Goal: Task Accomplishment & Management: Manage account settings

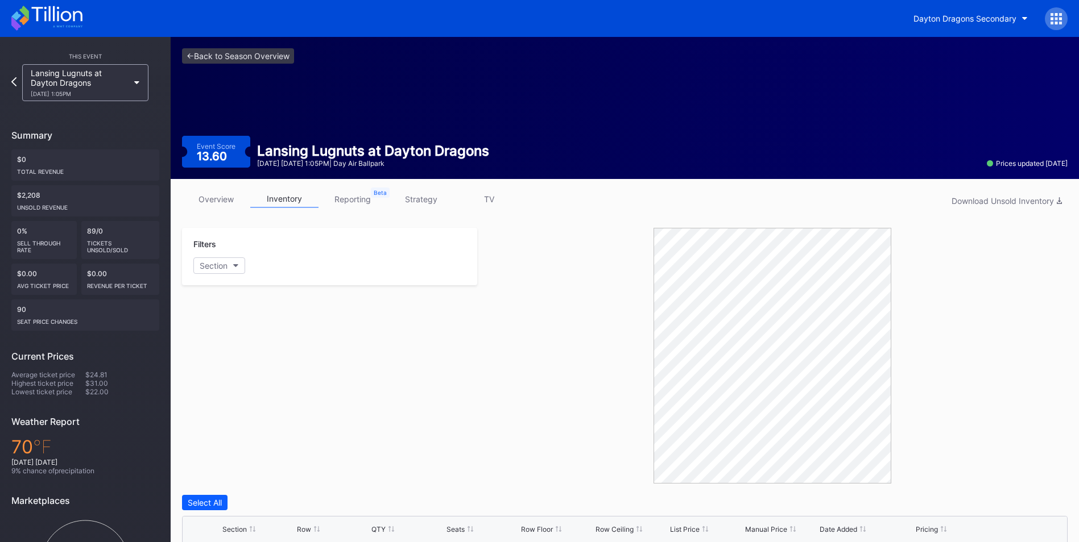
click at [126, 83] on div "Lansing Lugnuts at Dayton Dragons [DATE] 1:05PM" at bounding box center [80, 82] width 98 height 29
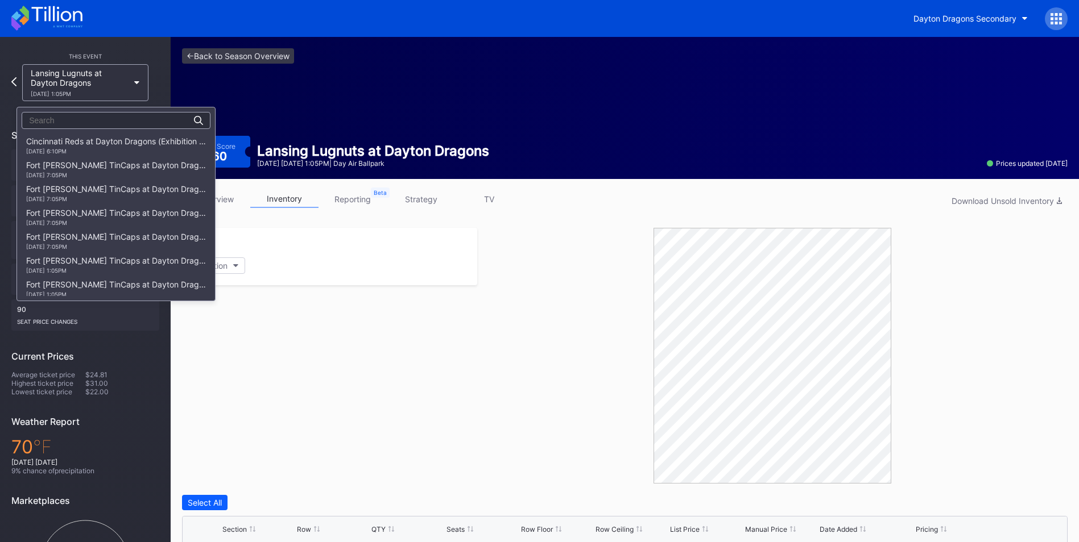
scroll to position [1437, 0]
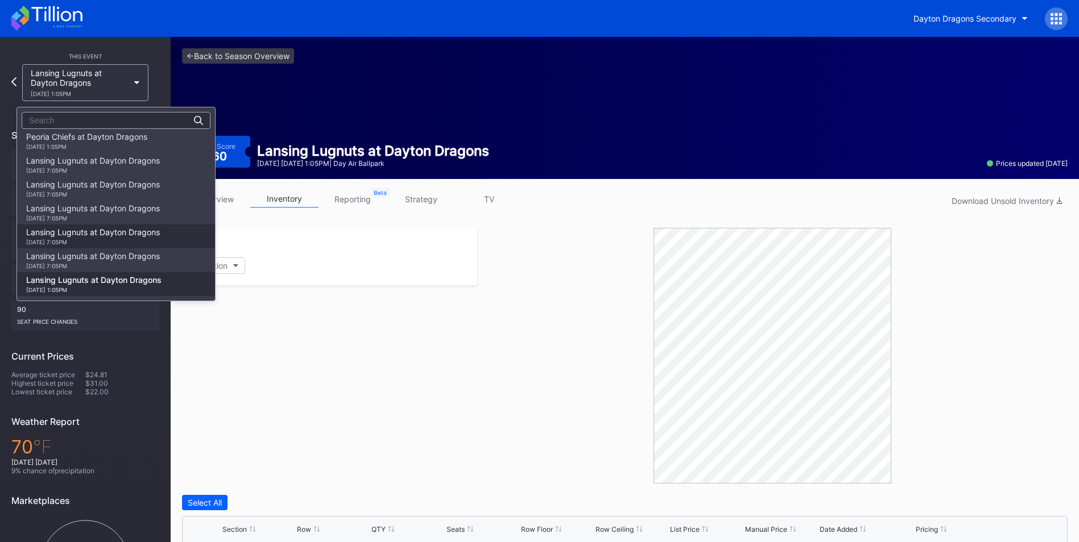
click at [117, 235] on div "Lansing Lugnuts at Dayton Dragons [DATE] 7:05PM" at bounding box center [93, 236] width 134 height 18
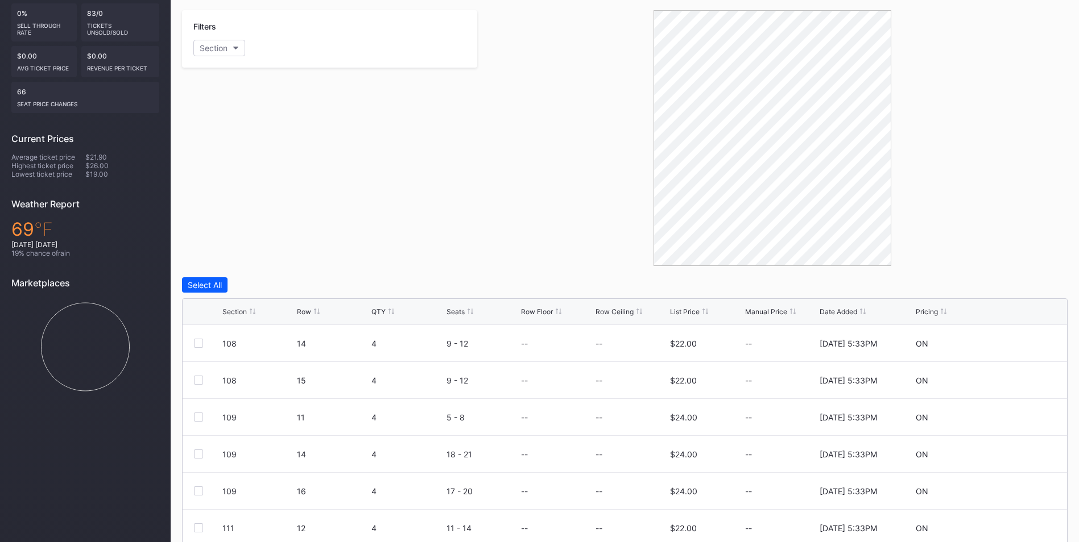
scroll to position [299, 0]
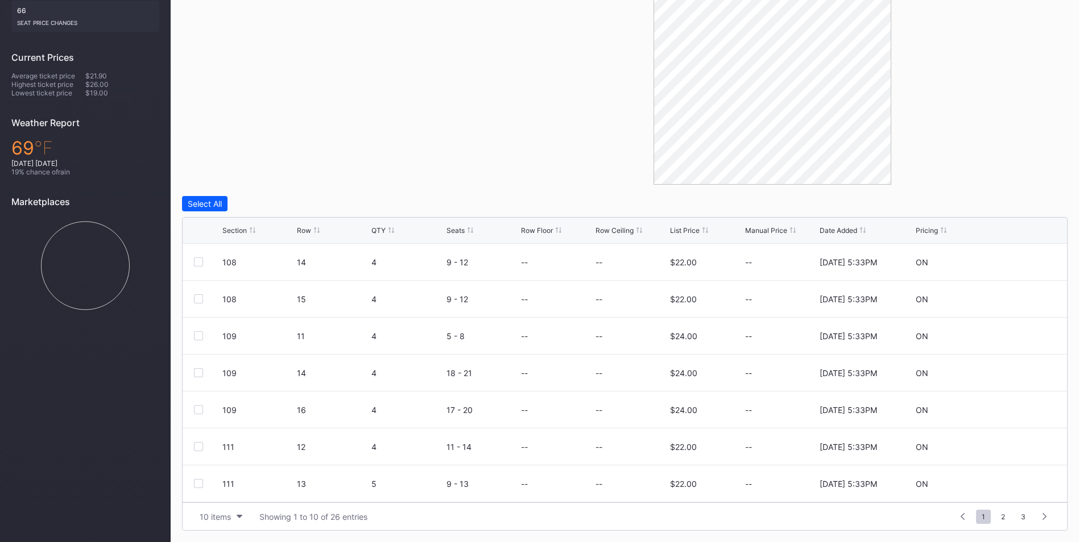
click at [238, 233] on div "Section" at bounding box center [234, 230] width 24 height 9
click at [1019, 520] on span "3" at bounding box center [1023, 517] width 16 height 14
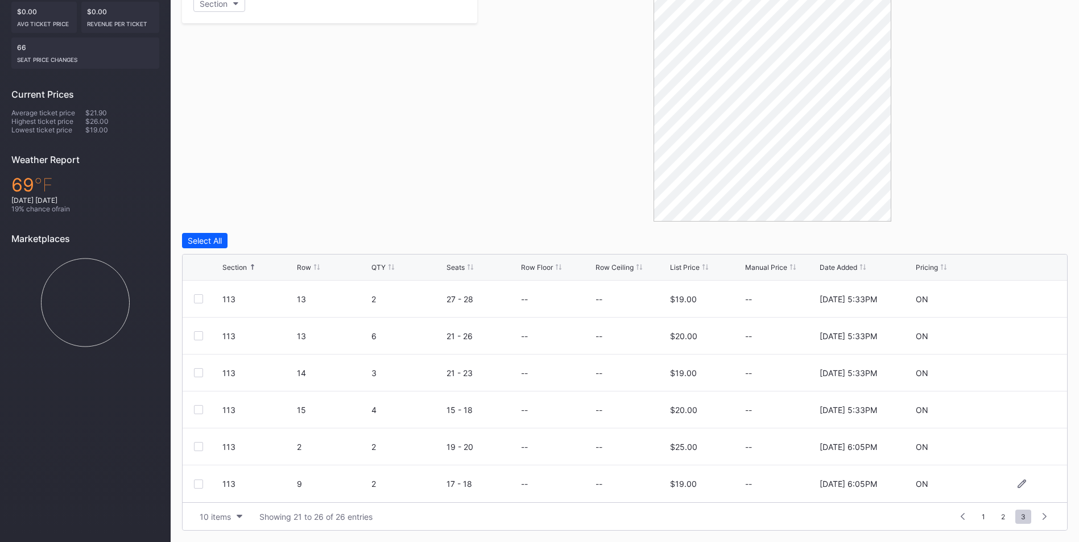
click at [200, 487] on div at bounding box center [198, 484] width 9 height 9
click at [202, 446] on div at bounding box center [198, 446] width 9 height 9
click at [200, 401] on div "113 15 4 15 - 18 -- -- $20.00 -- [DATE] 5:33PM ON" at bounding box center [625, 410] width 884 height 37
click at [198, 407] on div at bounding box center [198, 409] width 9 height 9
click at [200, 374] on div at bounding box center [198, 372] width 9 height 9
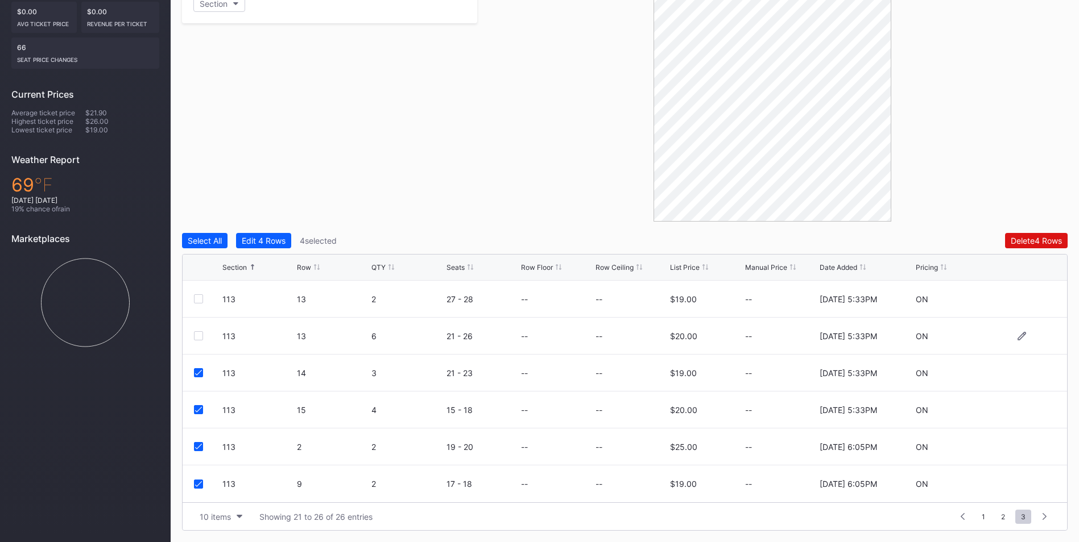
click at [198, 341] on div "113 13 6 21 - 26 -- -- $20.00 -- [DATE] 5:33PM ON" at bounding box center [625, 336] width 884 height 37
click at [198, 335] on div at bounding box center [198, 335] width 9 height 9
click at [196, 302] on div at bounding box center [198, 299] width 9 height 9
click at [1000, 515] on span "2" at bounding box center [1002, 517] width 15 height 14
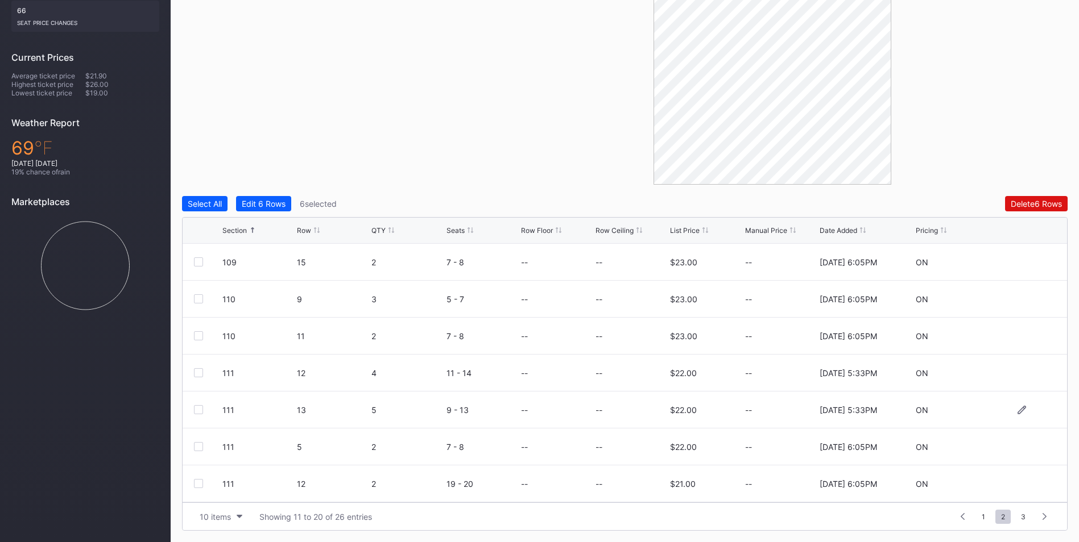
scroll to position [111, 0]
click at [197, 482] on div at bounding box center [198, 484] width 9 height 9
click at [197, 443] on div at bounding box center [198, 446] width 9 height 9
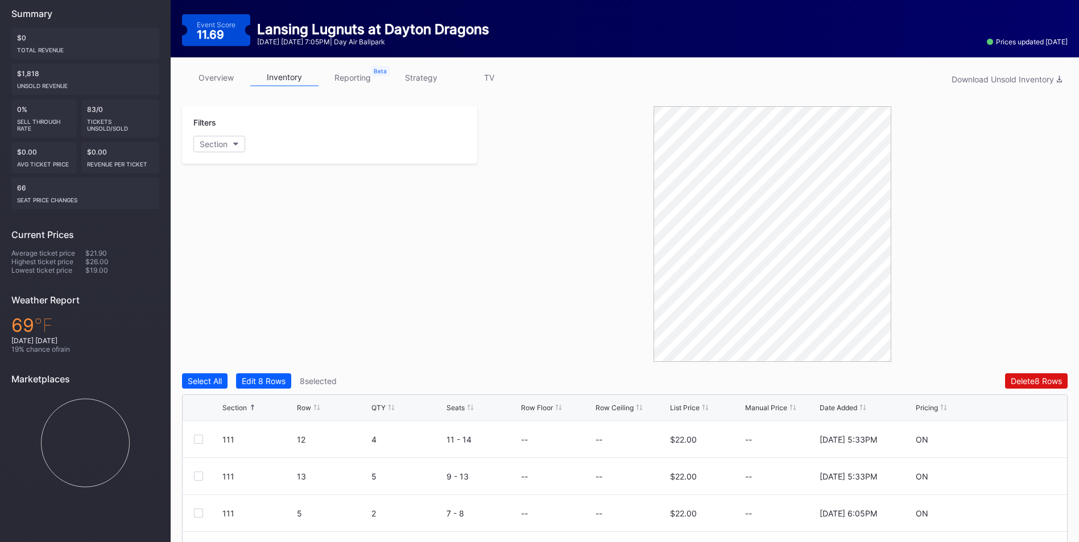
scroll to position [299, 0]
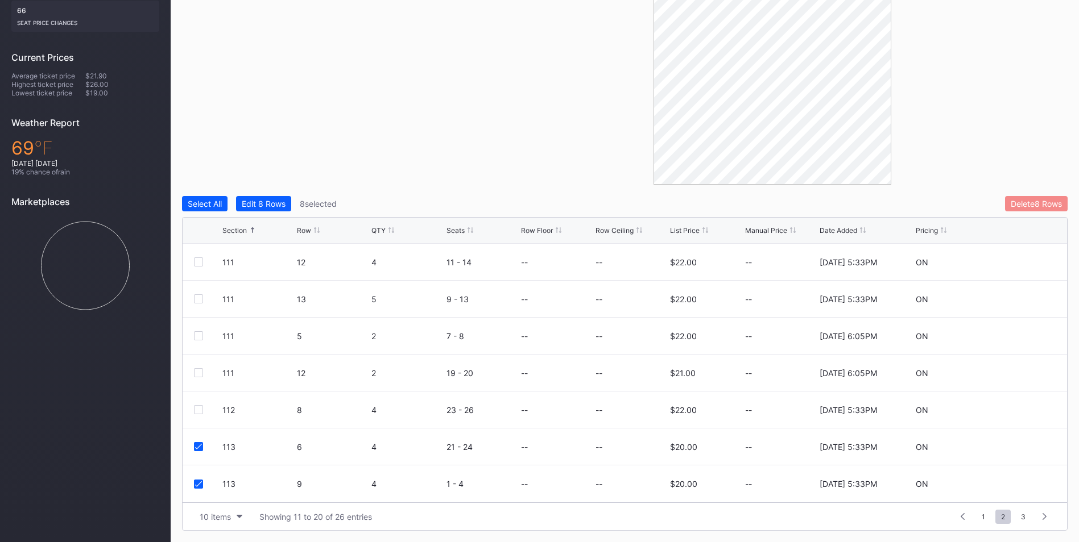
click at [1035, 206] on div "Delete 8 Rows" at bounding box center [1035, 204] width 51 height 10
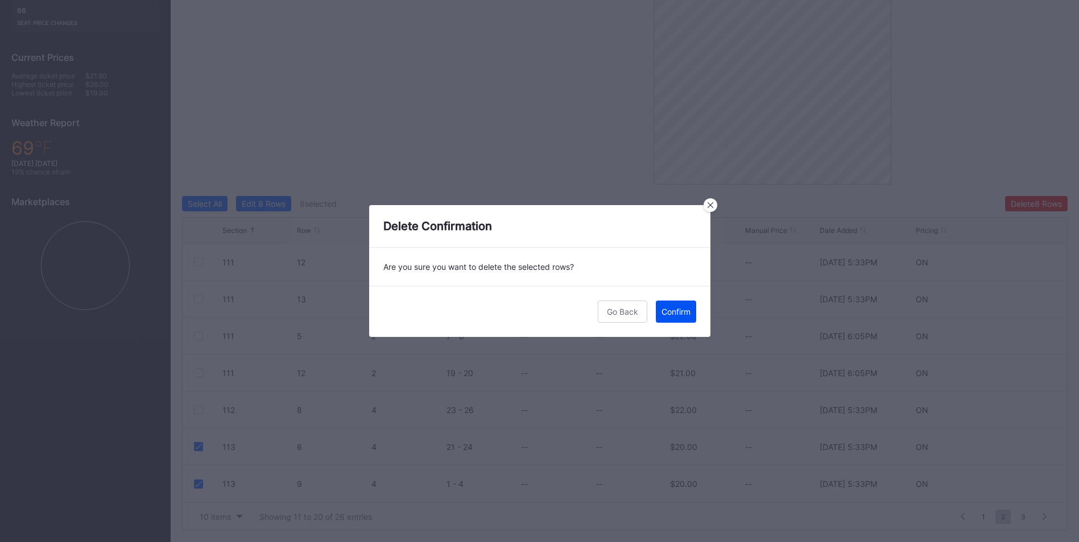
click at [686, 313] on div "Confirm" at bounding box center [675, 312] width 29 height 10
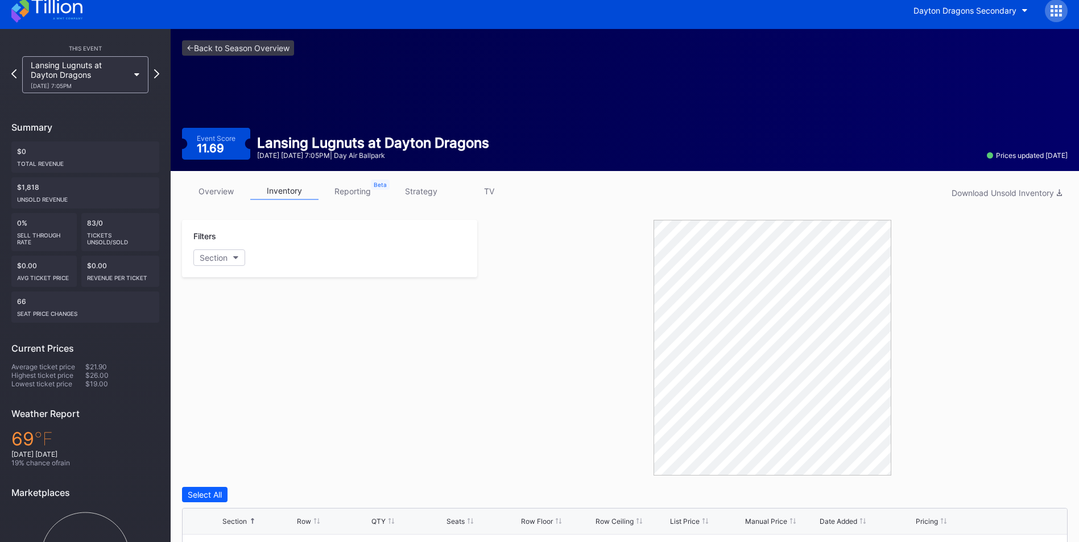
scroll to position [0, 0]
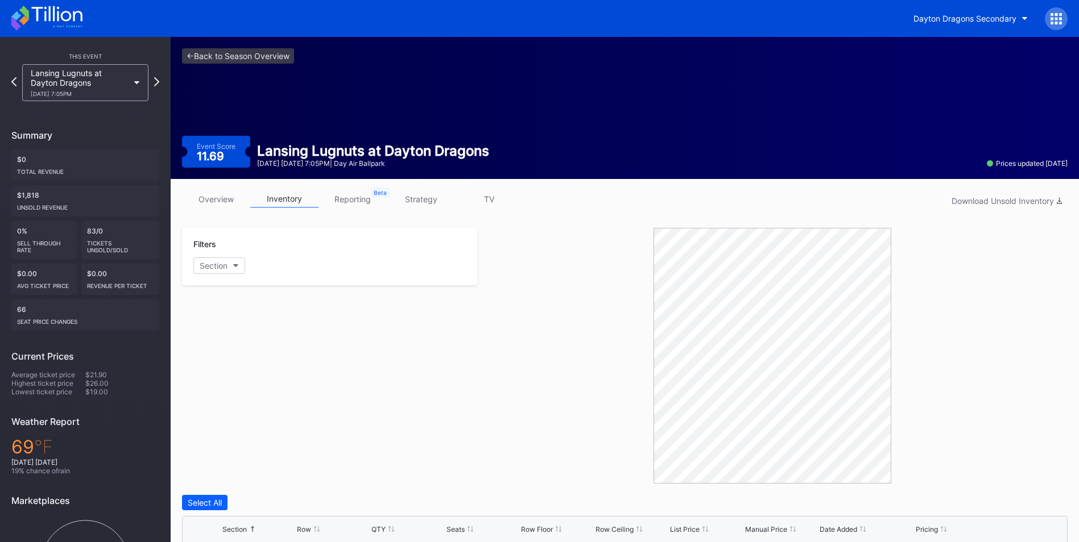
click at [136, 88] on div "Lansing Lugnuts at Dayton Dragons [DATE] 7:05PM" at bounding box center [85, 82] width 126 height 37
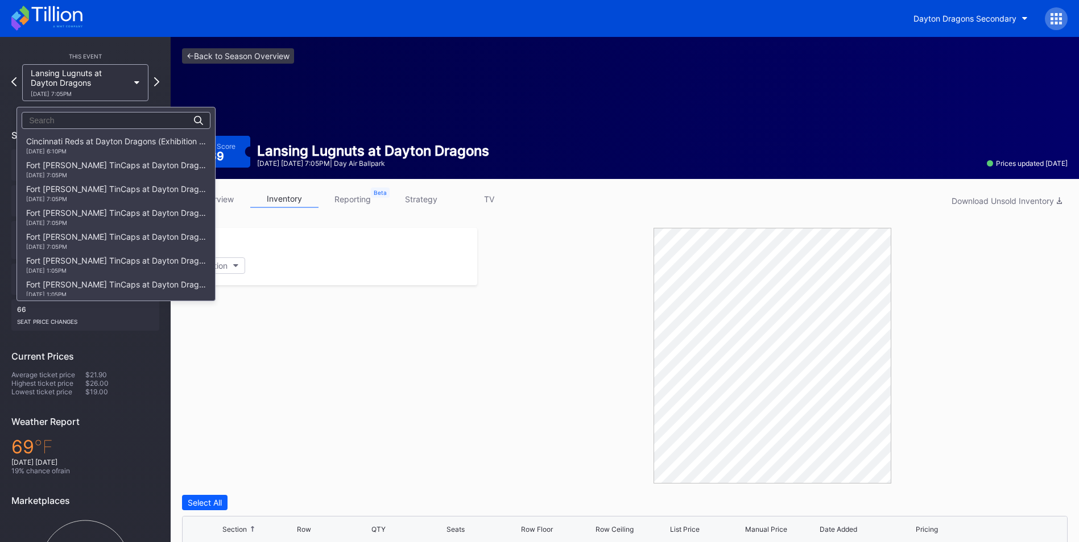
scroll to position [1437, 0]
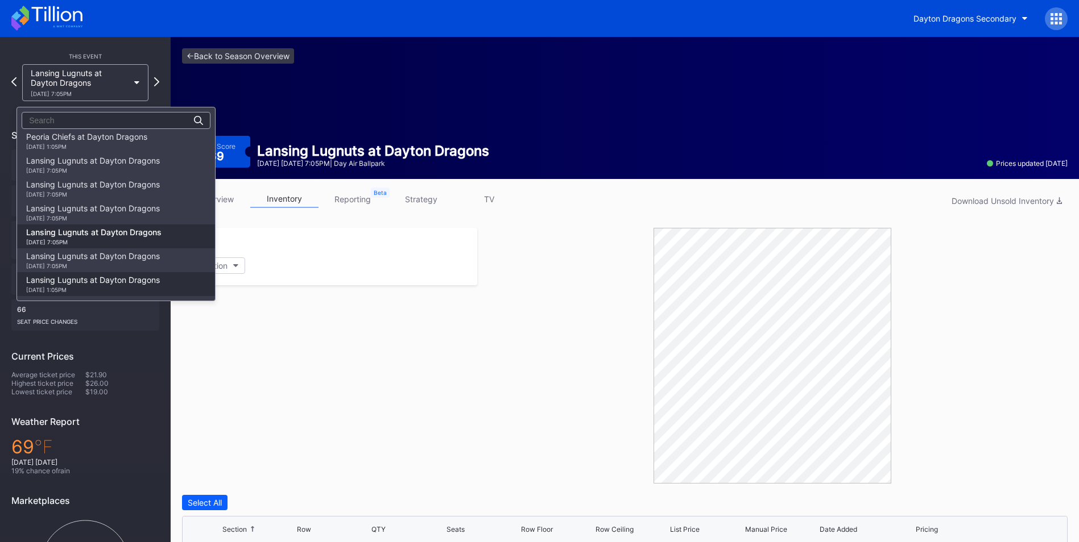
click at [102, 284] on div "Lansing Lugnuts at Dayton Dragons [DATE] 1:05PM" at bounding box center [93, 284] width 134 height 18
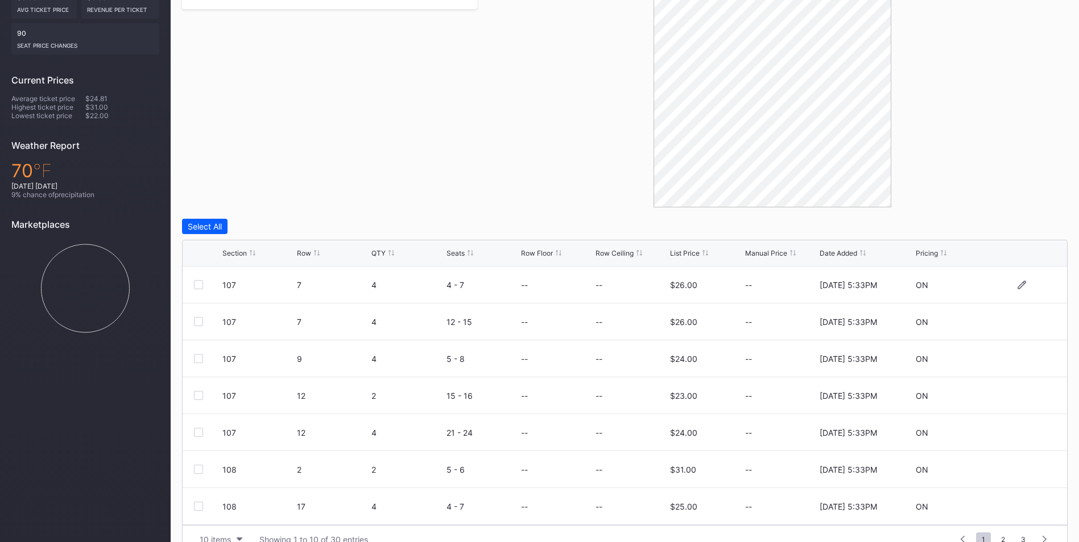
scroll to position [284, 0]
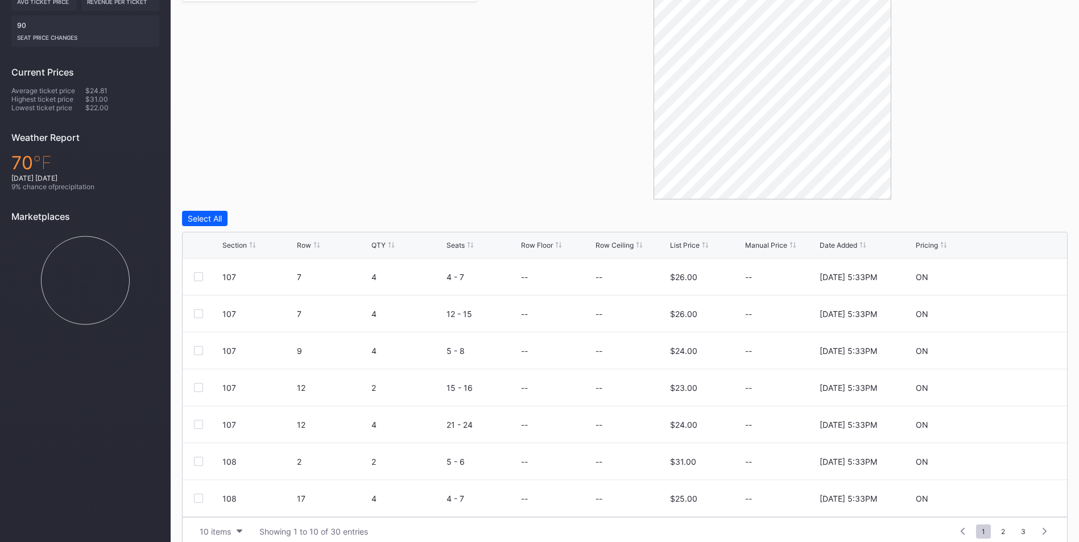
click at [233, 251] on div "Section Row QTY Seats Row Floor Row Ceiling List Price Manual Price Date Added …" at bounding box center [625, 246] width 884 height 26
click at [233, 247] on div "Section" at bounding box center [234, 245] width 24 height 9
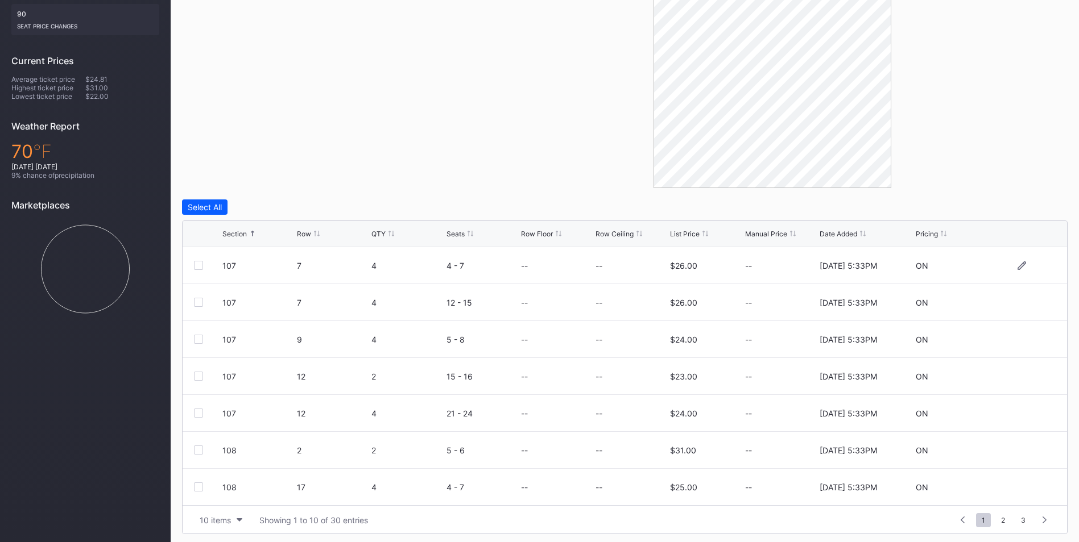
scroll to position [299, 0]
click at [1020, 514] on span "3" at bounding box center [1023, 517] width 16 height 14
click at [194, 483] on div at bounding box center [198, 483] width 9 height 9
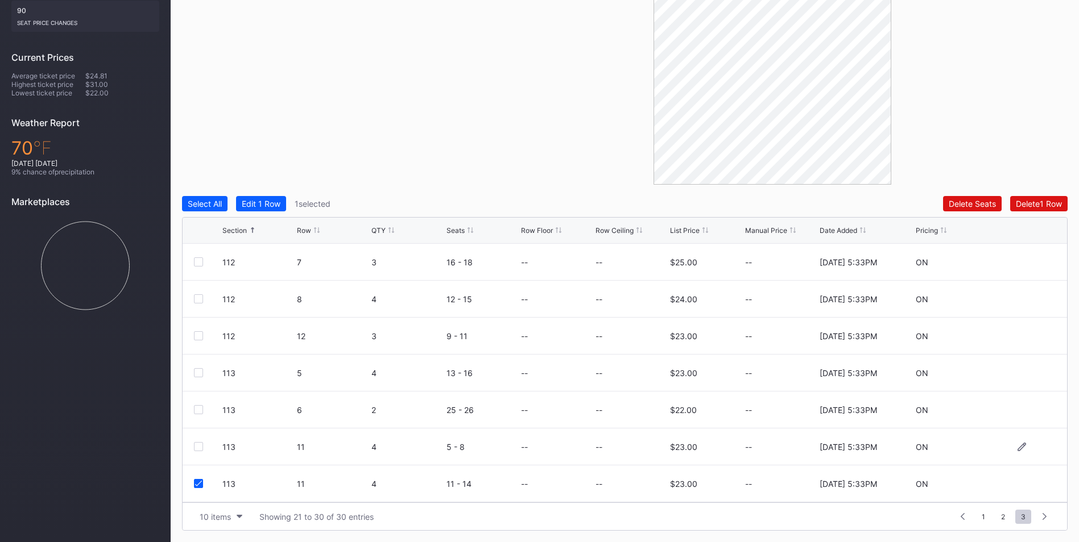
click at [198, 446] on div at bounding box center [198, 446] width 9 height 9
click at [198, 410] on div at bounding box center [198, 409] width 9 height 9
click at [201, 374] on div at bounding box center [198, 372] width 9 height 9
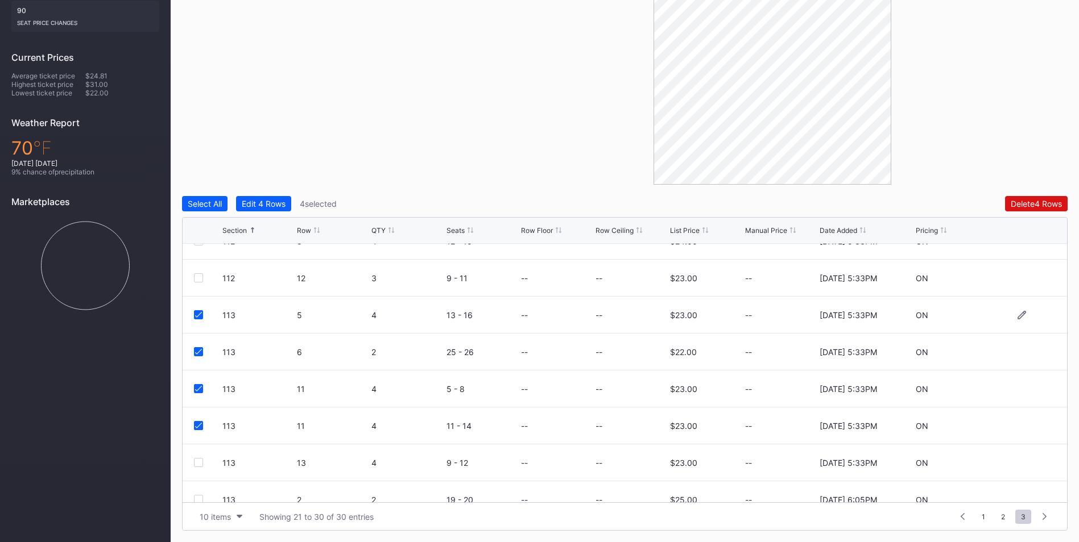
scroll to position [111, 0]
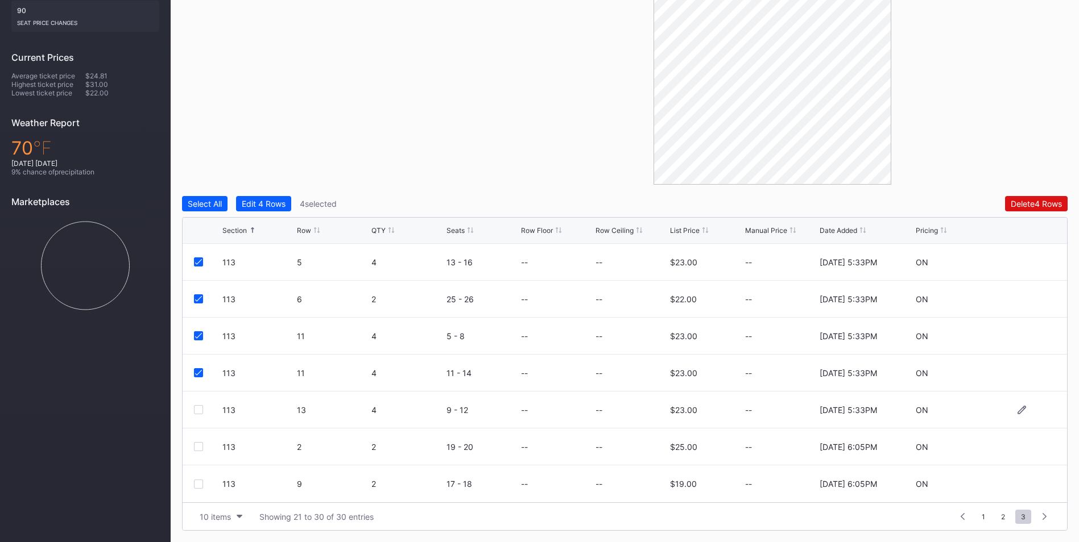
click at [198, 409] on div at bounding box center [198, 409] width 9 height 9
click at [200, 447] on div at bounding box center [198, 446] width 9 height 9
click at [203, 482] on div at bounding box center [208, 484] width 28 height 9
click at [199, 483] on div at bounding box center [198, 484] width 9 height 9
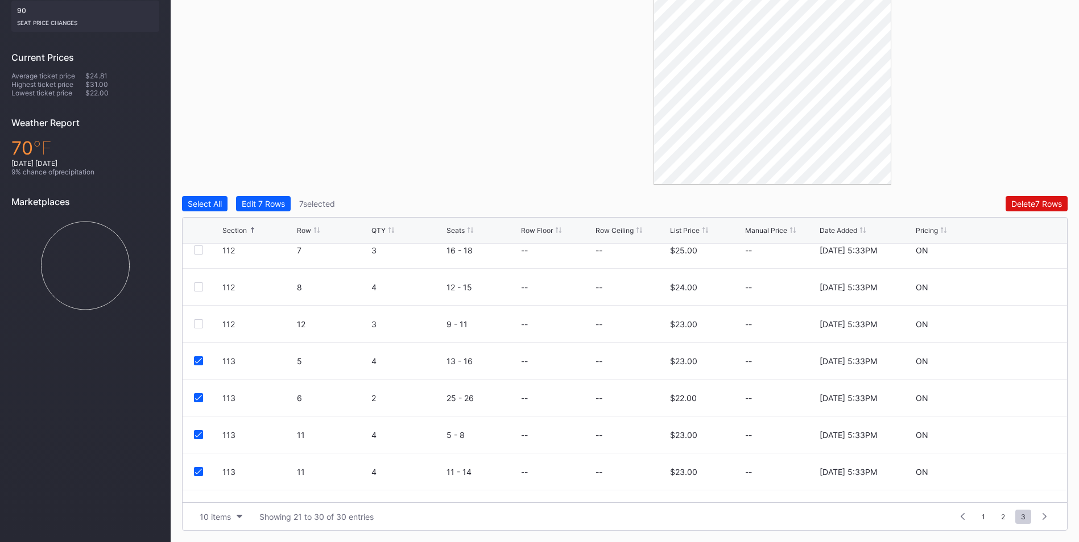
scroll to position [0, 0]
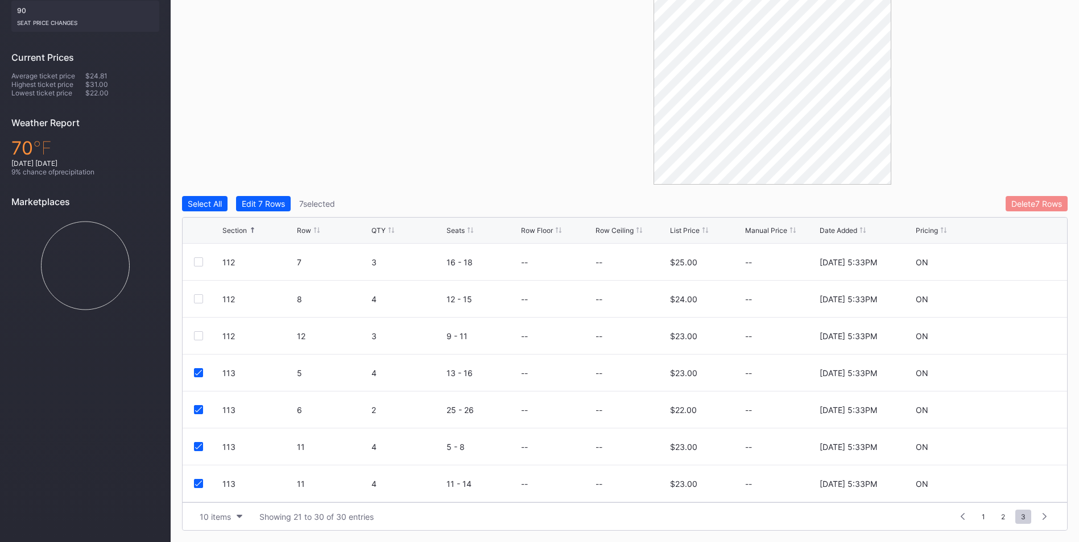
click at [1034, 200] on div "Delete 7 Rows" at bounding box center [1036, 204] width 51 height 10
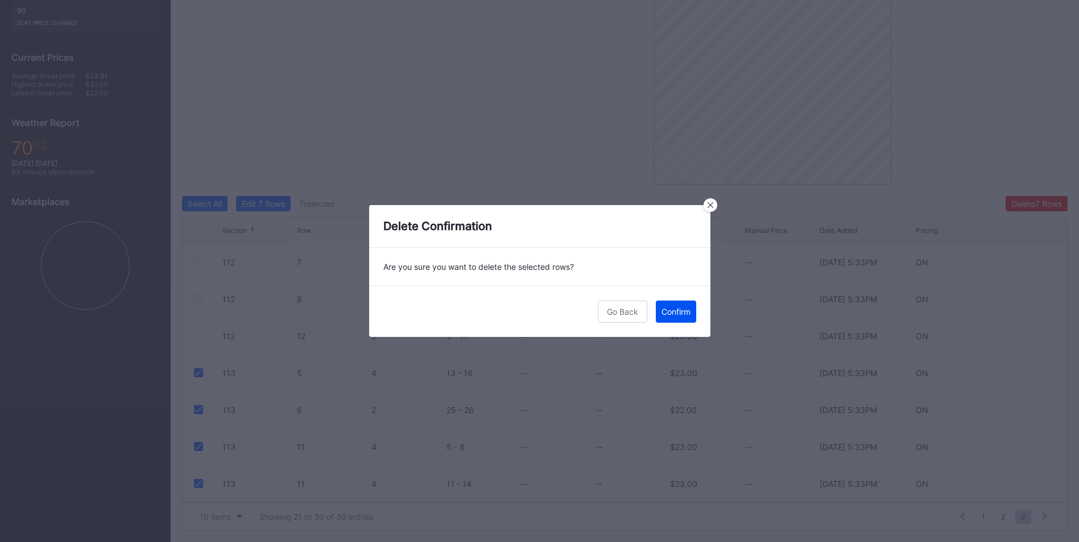
click at [681, 318] on button "Confirm" at bounding box center [676, 312] width 40 height 22
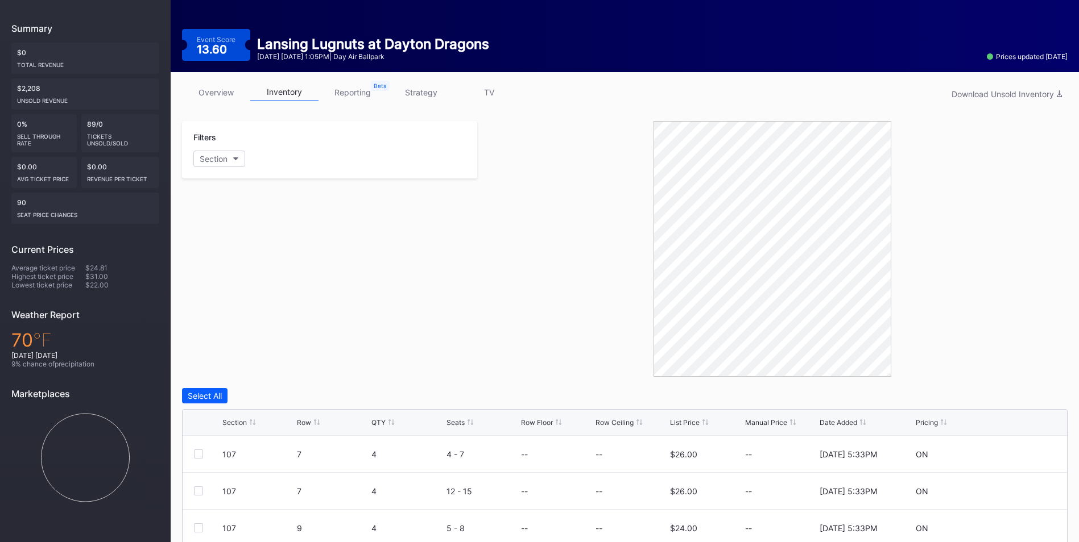
scroll to position [299, 0]
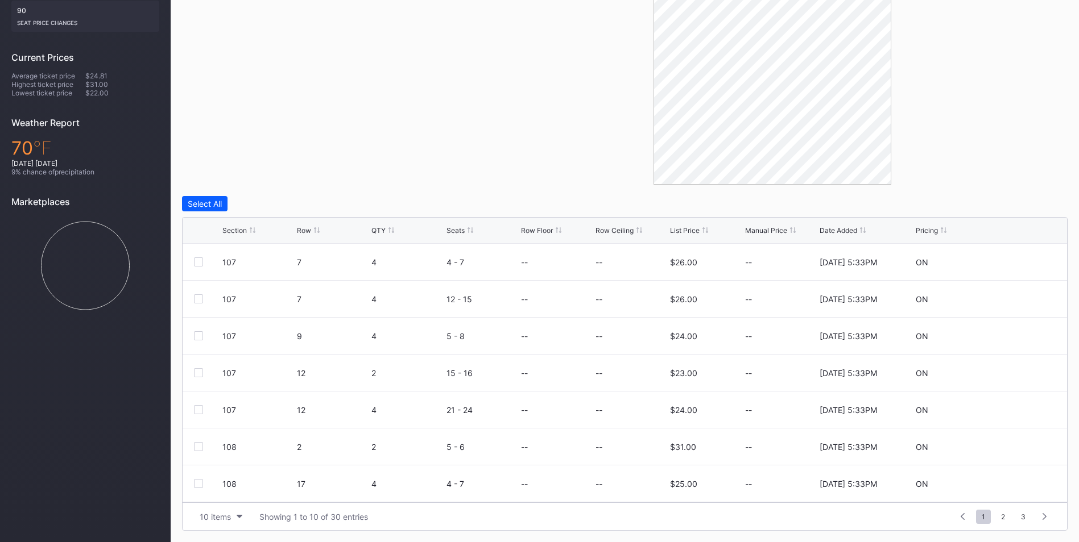
click at [234, 229] on div "Section" at bounding box center [234, 230] width 24 height 9
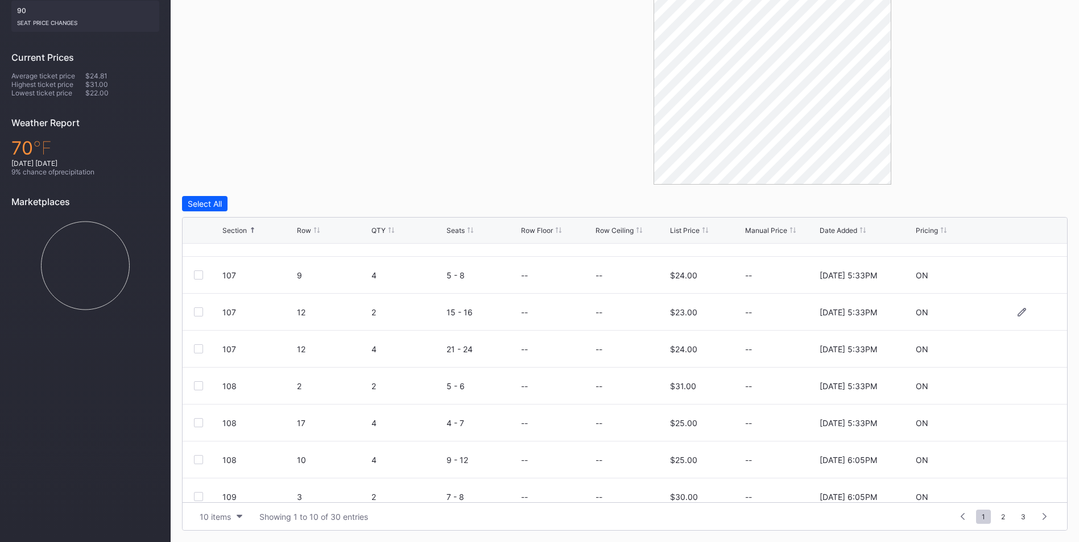
scroll to position [111, 0]
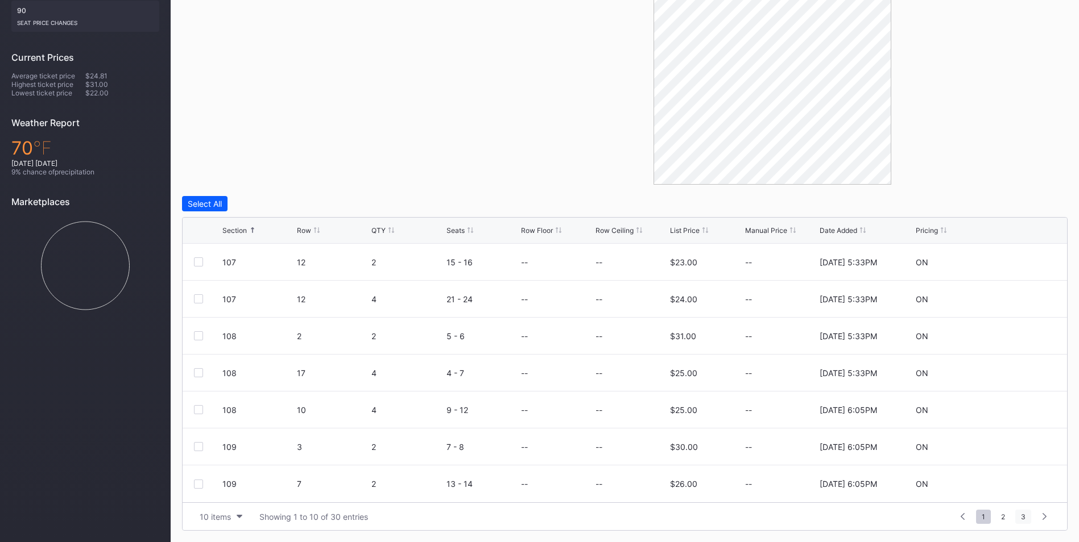
click at [1023, 516] on span "3" at bounding box center [1023, 517] width 16 height 14
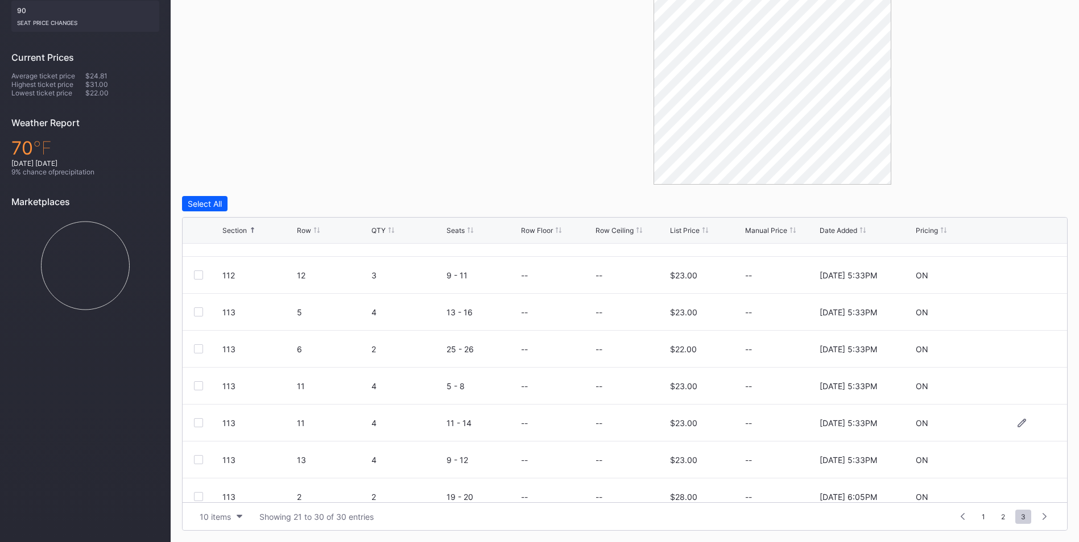
scroll to position [0, 0]
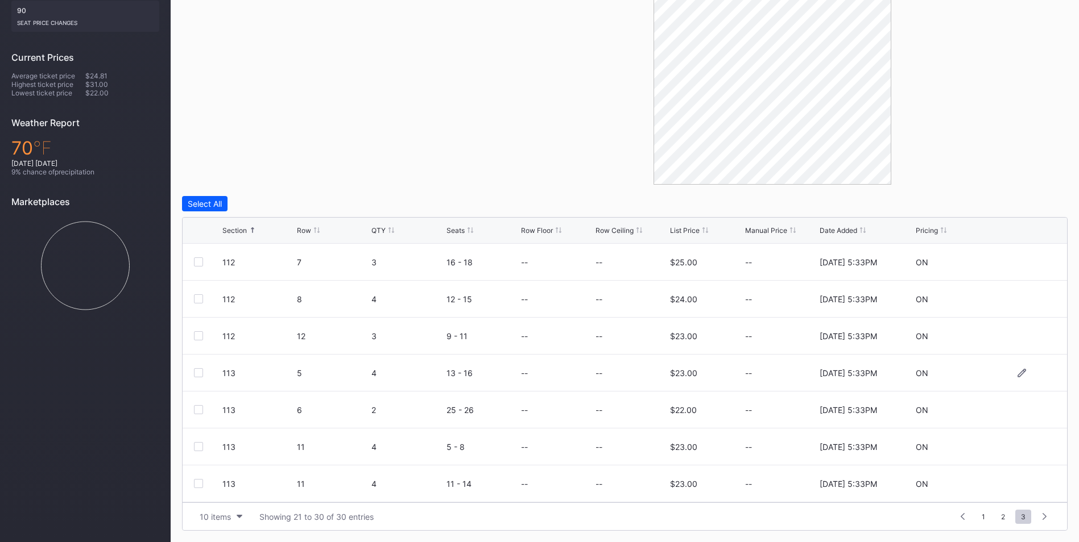
click at [200, 370] on div at bounding box center [198, 372] width 9 height 9
click at [197, 408] on div at bounding box center [198, 409] width 9 height 9
click at [199, 450] on div at bounding box center [198, 446] width 9 height 9
click at [198, 482] on div at bounding box center [198, 483] width 9 height 9
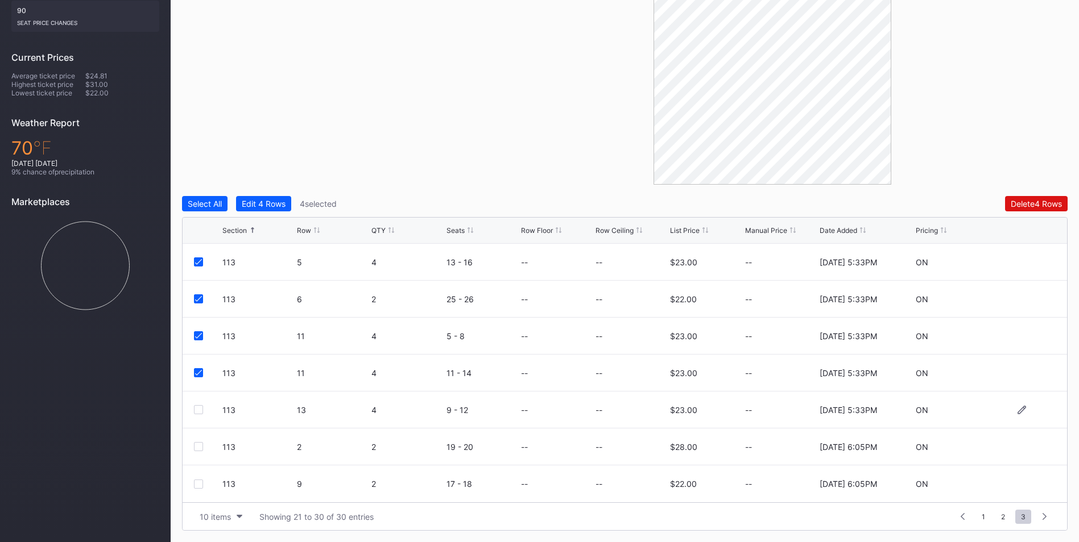
click at [200, 411] on div at bounding box center [198, 409] width 9 height 9
click at [200, 451] on div "113 2 2 19 - 20 -- -- $28.00 -- 2/27/2025 6:05PM ON" at bounding box center [625, 447] width 884 height 37
click at [198, 481] on div at bounding box center [198, 484] width 9 height 9
click at [201, 446] on div at bounding box center [198, 446] width 9 height 9
click at [1029, 208] on div "Delete 7 Rows" at bounding box center [1036, 204] width 51 height 10
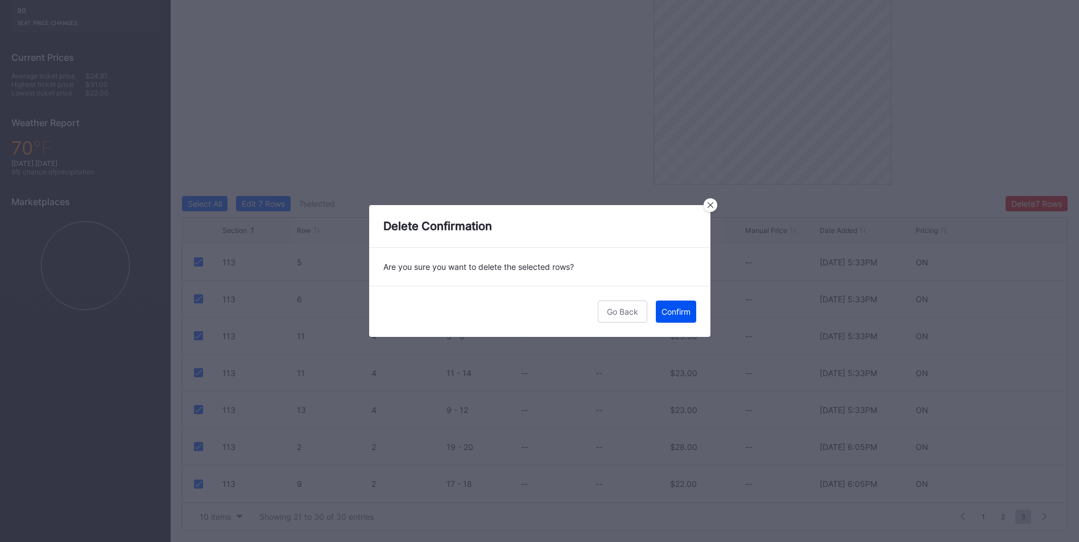
click at [677, 313] on div "Confirm" at bounding box center [675, 312] width 29 height 10
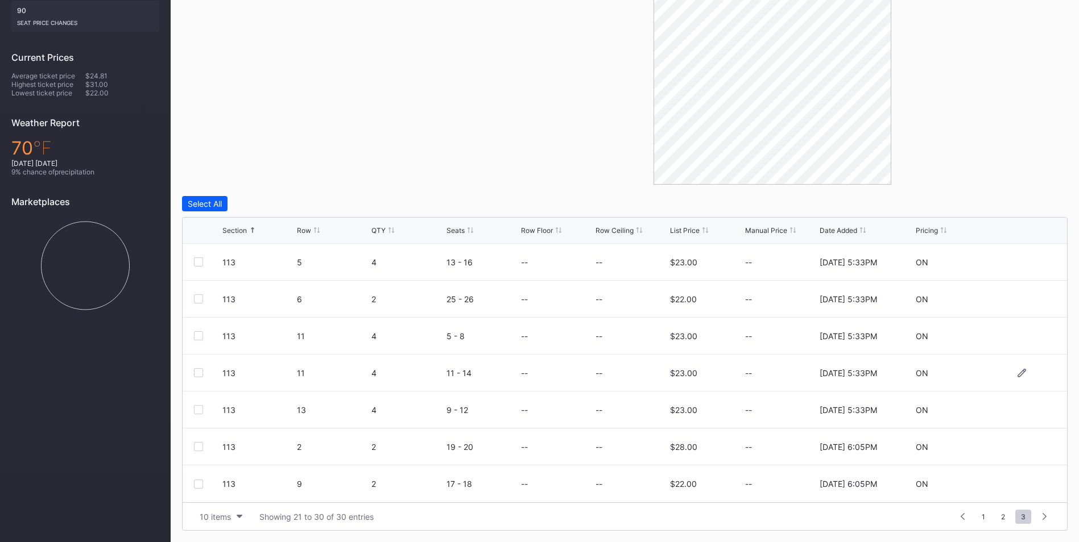
scroll to position [151, 0]
